Goal: Check status: Check status

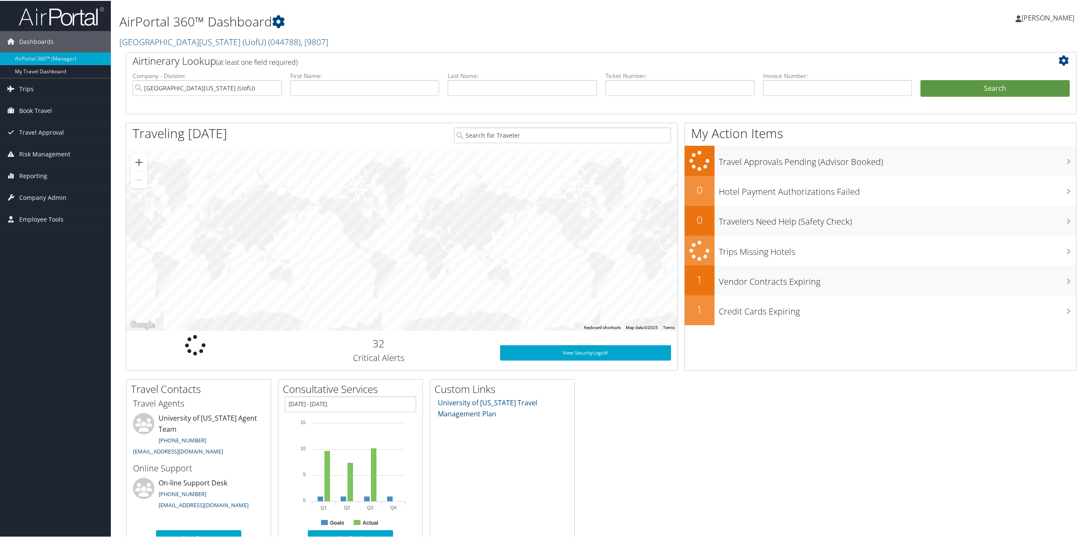
click at [318, 99] on li "First Name:" at bounding box center [365, 91] width 158 height 40
click at [322, 84] on input "text" at bounding box center [364, 87] width 149 height 16
type input "aurora"
type input "[PERSON_NAME]"
click at [920, 79] on button "Search" at bounding box center [994, 87] width 149 height 17
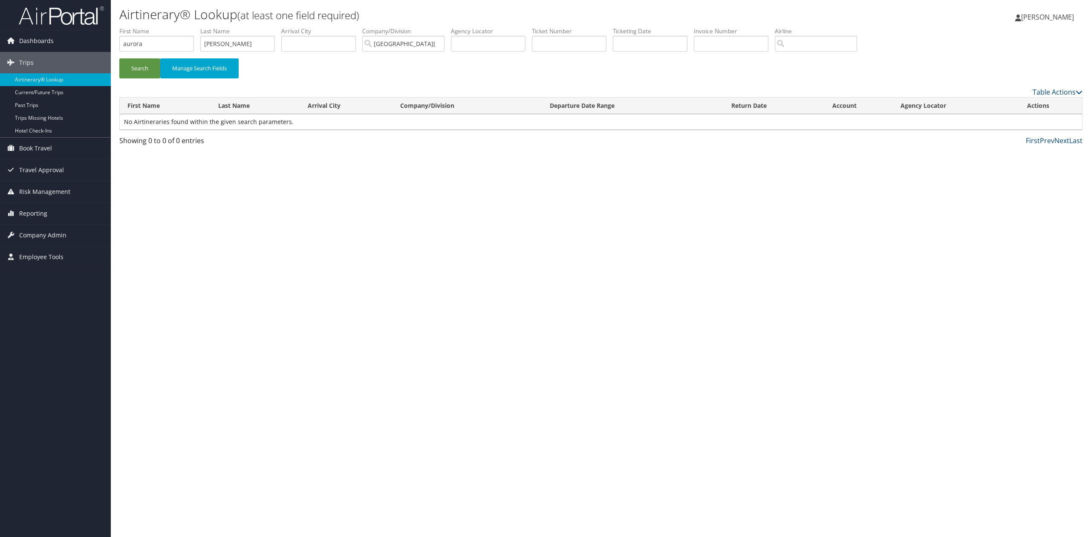
click at [140, 80] on div "Search Manage Search Fields" at bounding box center [601, 72] width 976 height 29
click at [145, 67] on button "Search" at bounding box center [139, 68] width 41 height 20
click at [166, 46] on input "aurora" at bounding box center [156, 44] width 75 height 16
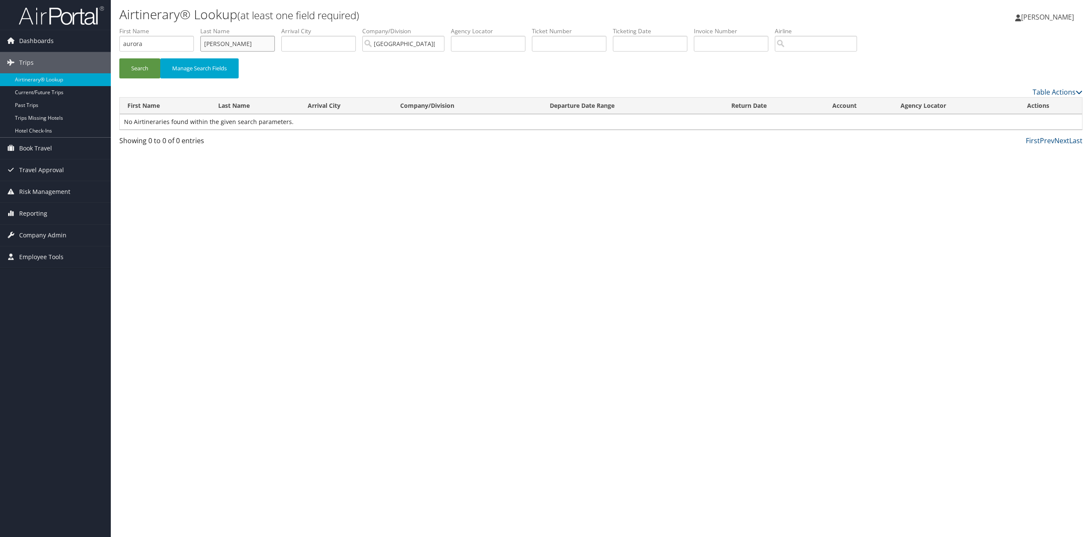
click at [204, 43] on input "[PERSON_NAME]" at bounding box center [237, 44] width 75 height 16
click at [119, 58] on button "Search" at bounding box center [139, 68] width 41 height 20
click at [203, 45] on input "[PERSON_NAME]" at bounding box center [237, 44] width 75 height 16
type input "[PERSON_NAME]"
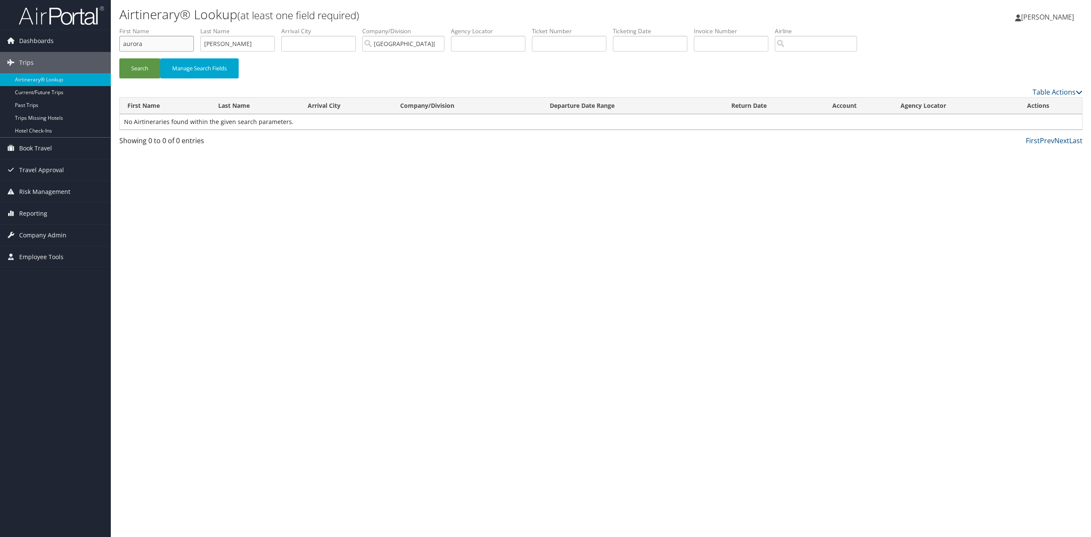
click at [183, 48] on input "aurora" at bounding box center [156, 44] width 75 height 16
paste input "[PERSON_NAME]"
type input "[PERSON_NAME]"
click at [119, 58] on button "Search" at bounding box center [139, 68] width 41 height 20
